Goal: Task Accomplishment & Management: Use online tool/utility

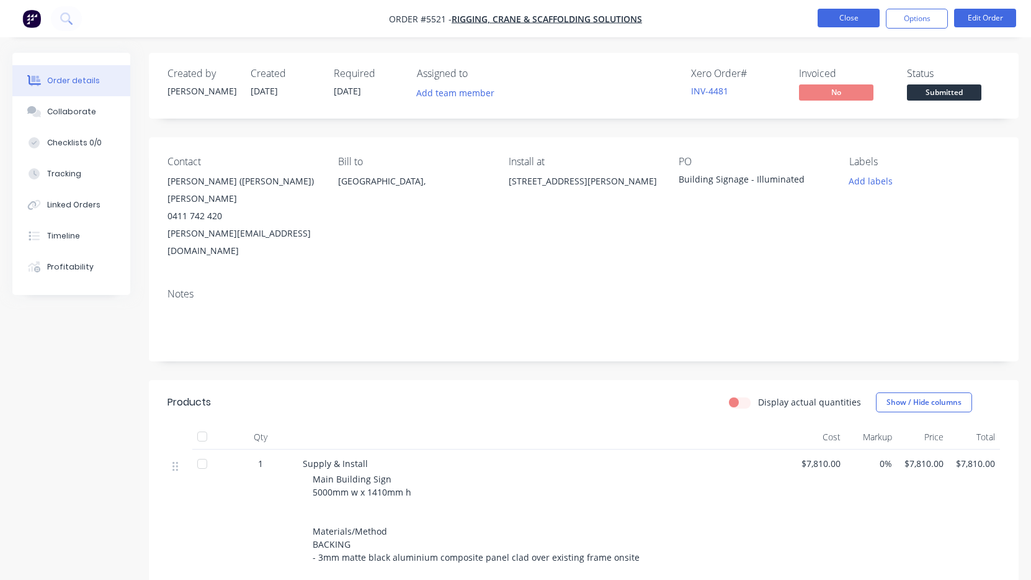
click at [843, 15] on button "Close" at bounding box center [849, 18] width 62 height 19
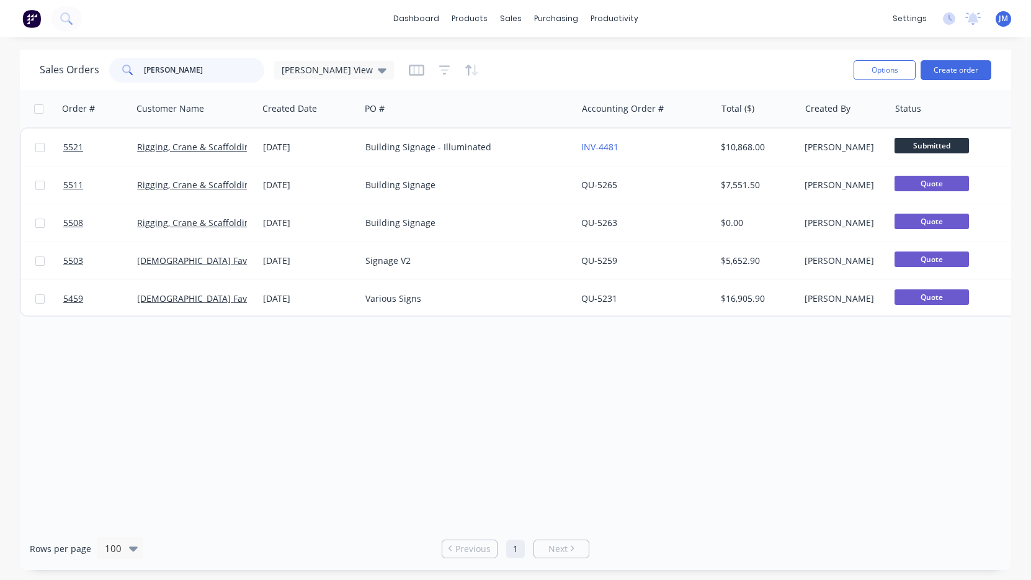
click at [220, 67] on input "[PERSON_NAME]" at bounding box center [204, 70] width 121 height 25
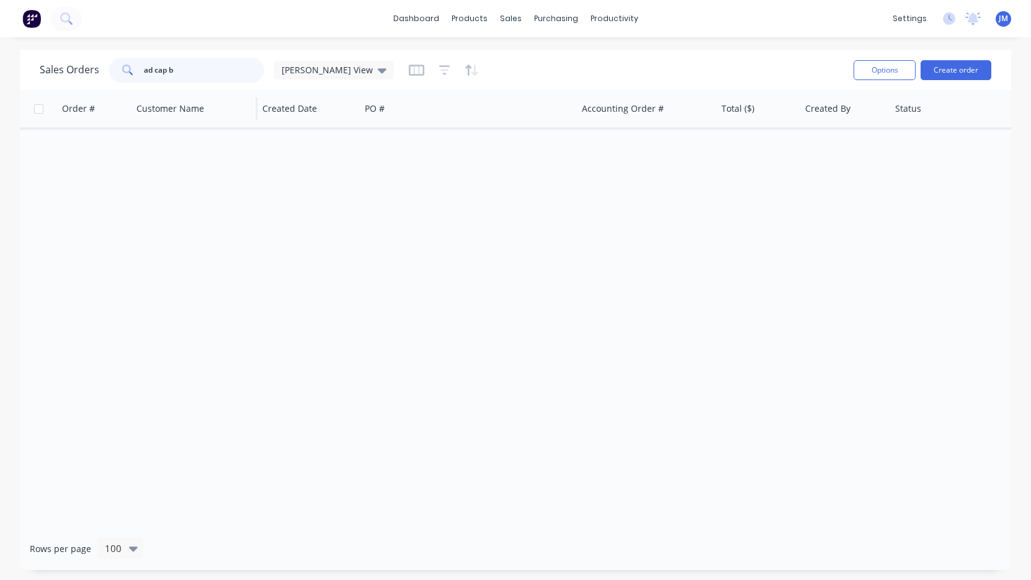
type input "ad cap"
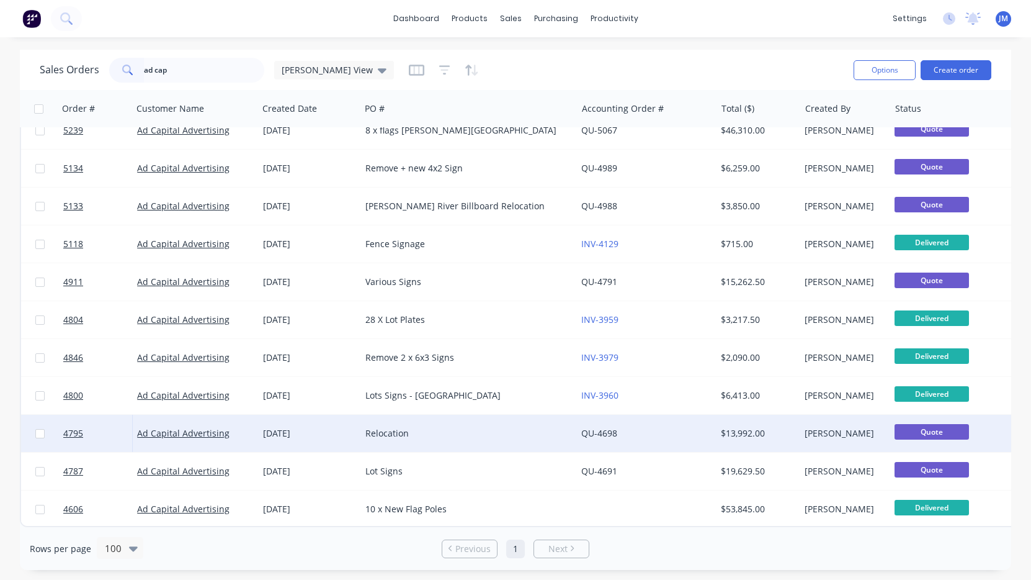
click at [399, 430] on div "Relocation" at bounding box center [464, 433] width 196 height 12
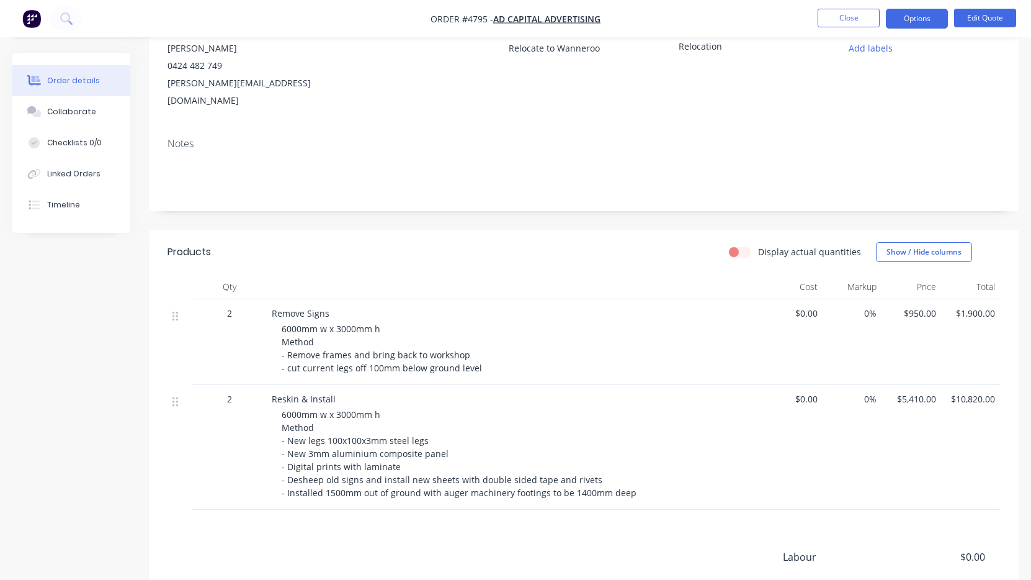
scroll to position [143, 0]
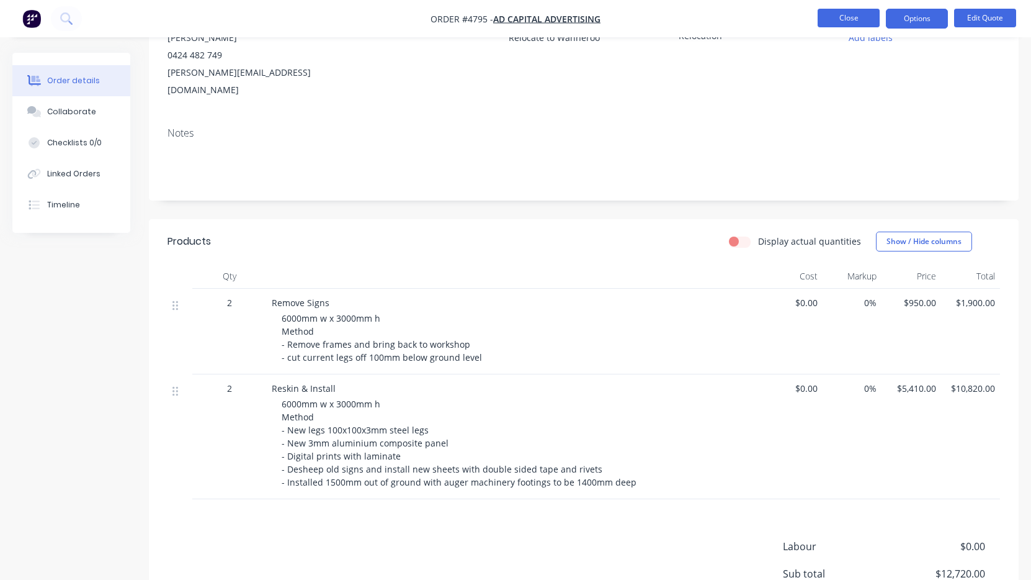
click at [866, 17] on button "Close" at bounding box center [849, 18] width 62 height 19
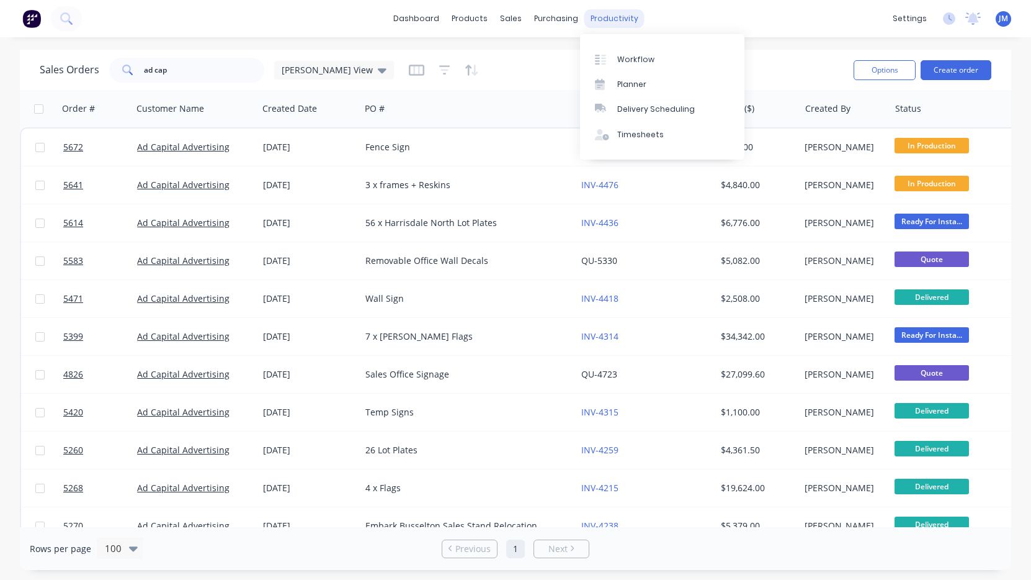
click at [609, 19] on div "productivity" at bounding box center [615, 18] width 60 height 19
click at [624, 53] on link "Workflow" at bounding box center [662, 59] width 164 height 25
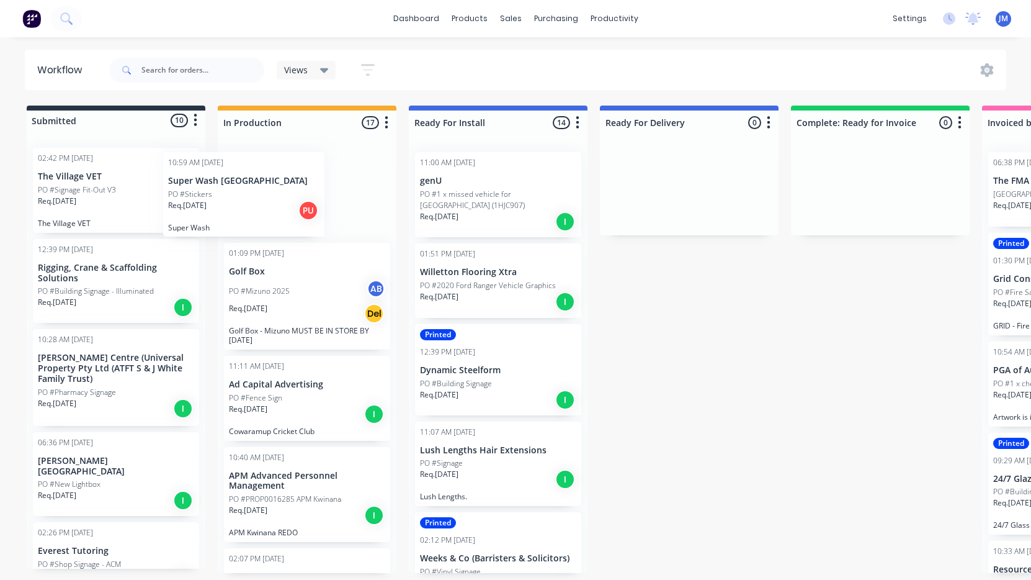
drag, startPoint x: 93, startPoint y: 192, endPoint x: 228, endPoint y: 197, distance: 135.4
click at [228, 197] on div "Submitted 10 Status colour #273444 hex #273444 Save Cancel Summaries Total orde…" at bounding box center [756, 338] width 1530 height 467
